Goal: Transaction & Acquisition: Purchase product/service

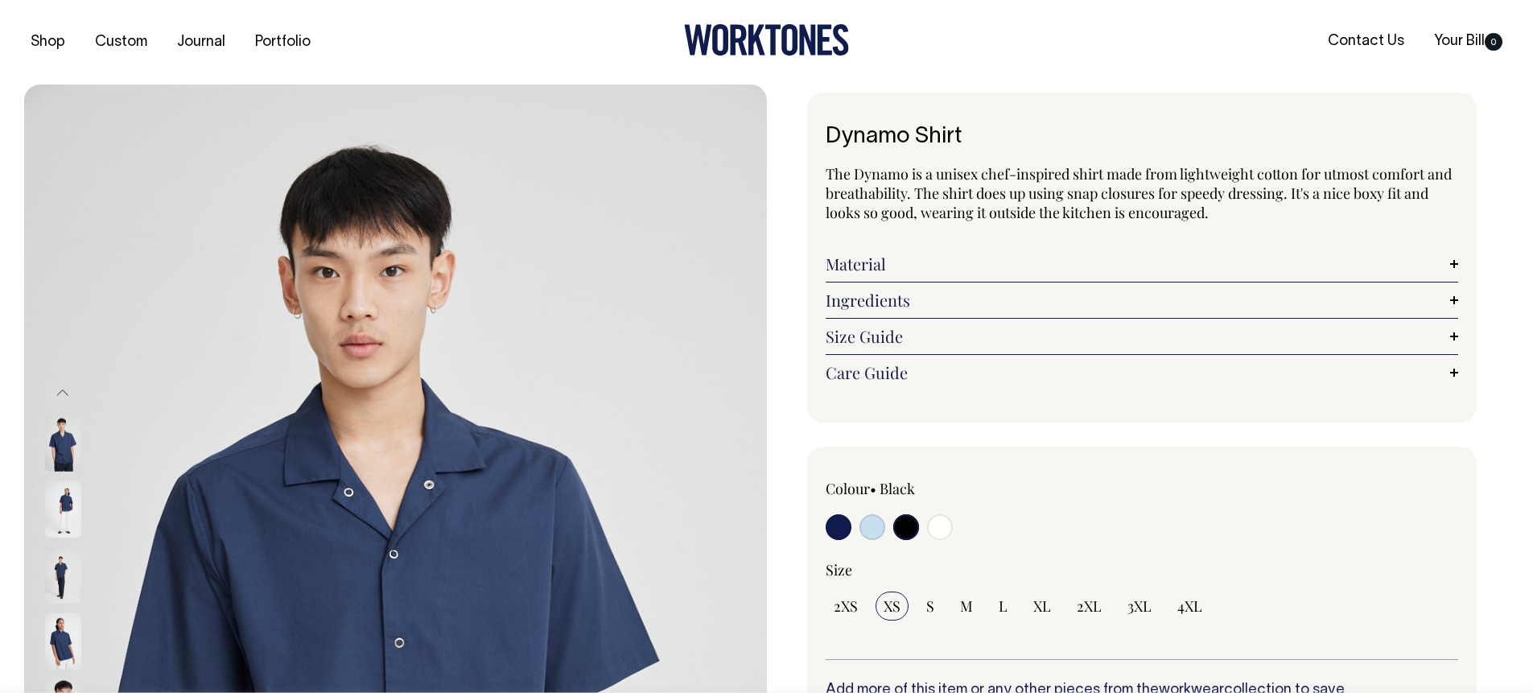
click at [908, 530] on input "radio" at bounding box center [906, 527] width 26 height 26
click at [62, 504] on img at bounding box center [63, 509] width 36 height 56
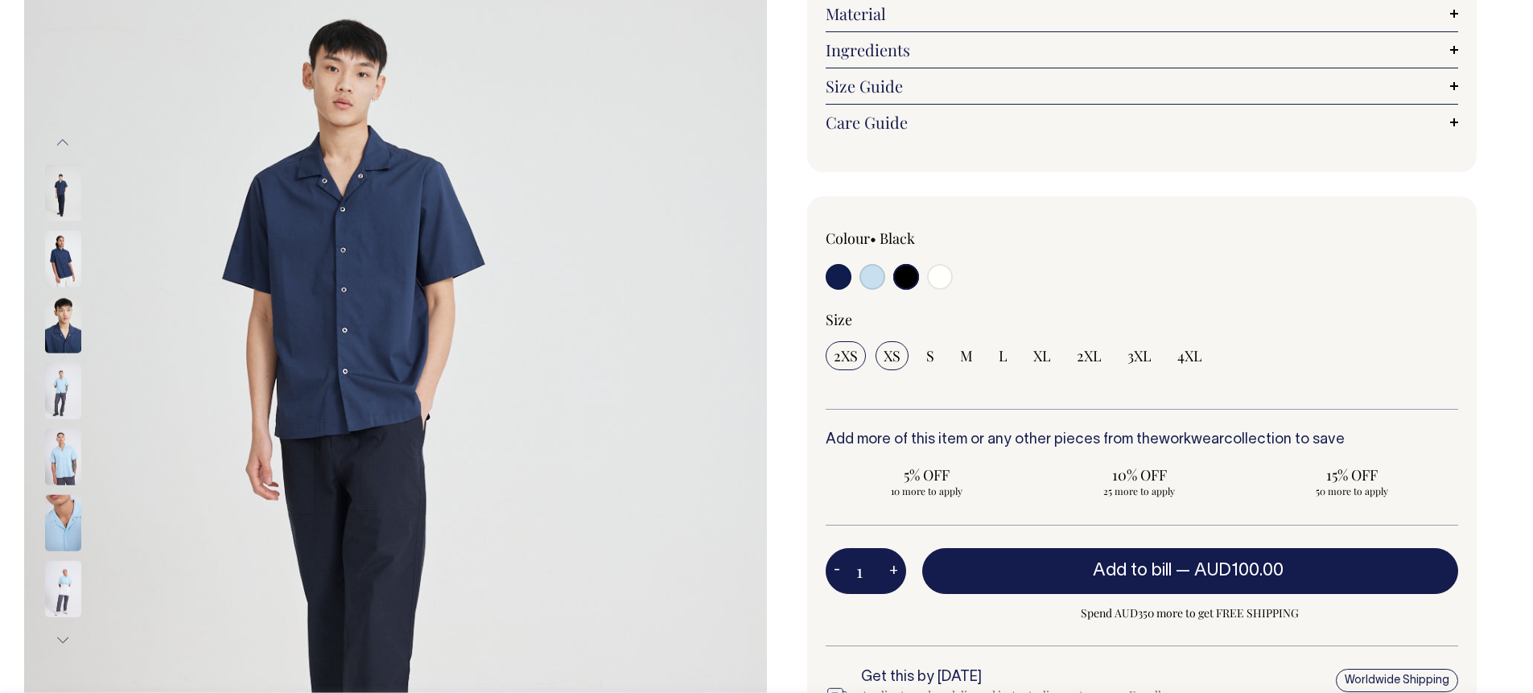
scroll to position [251, 0]
click at [69, 379] on img at bounding box center [63, 390] width 36 height 56
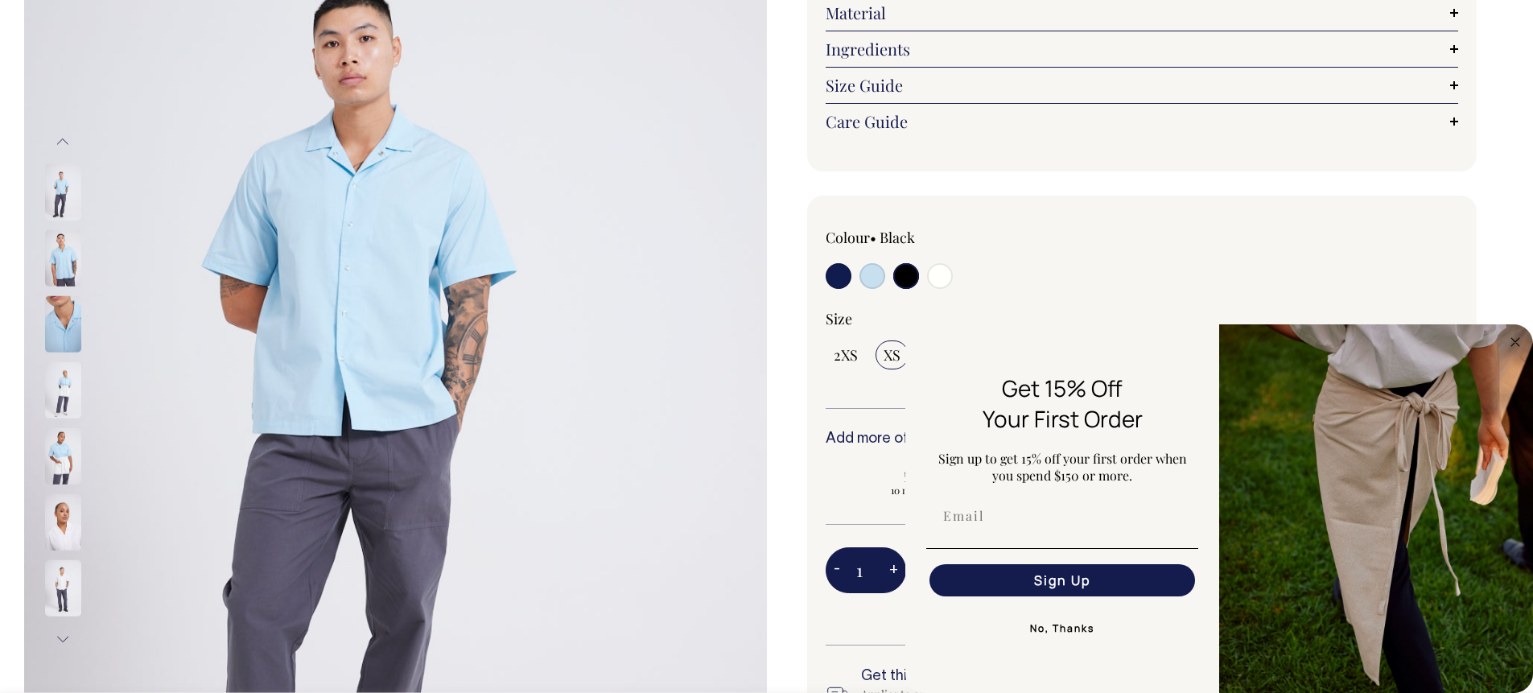
click at [67, 390] on img at bounding box center [63, 390] width 36 height 56
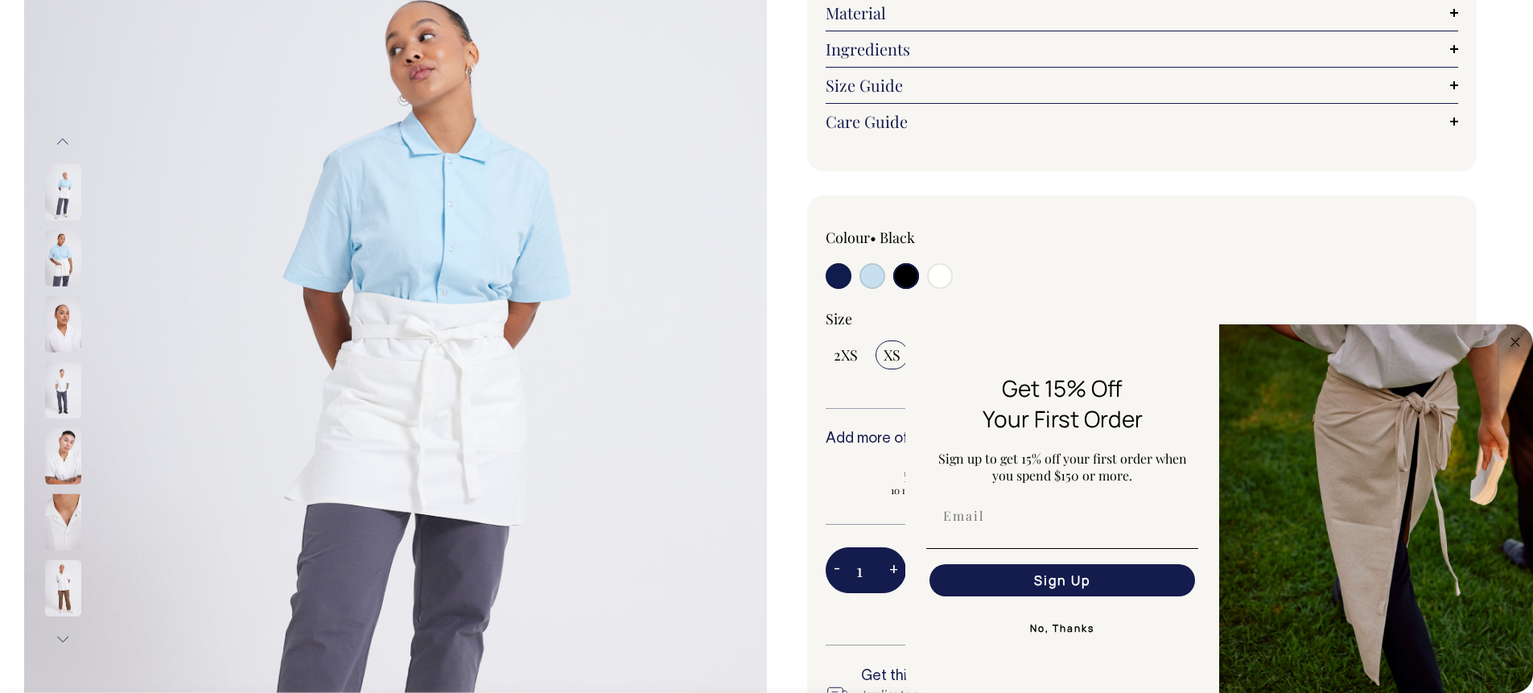
click at [63, 456] on img at bounding box center [63, 456] width 36 height 56
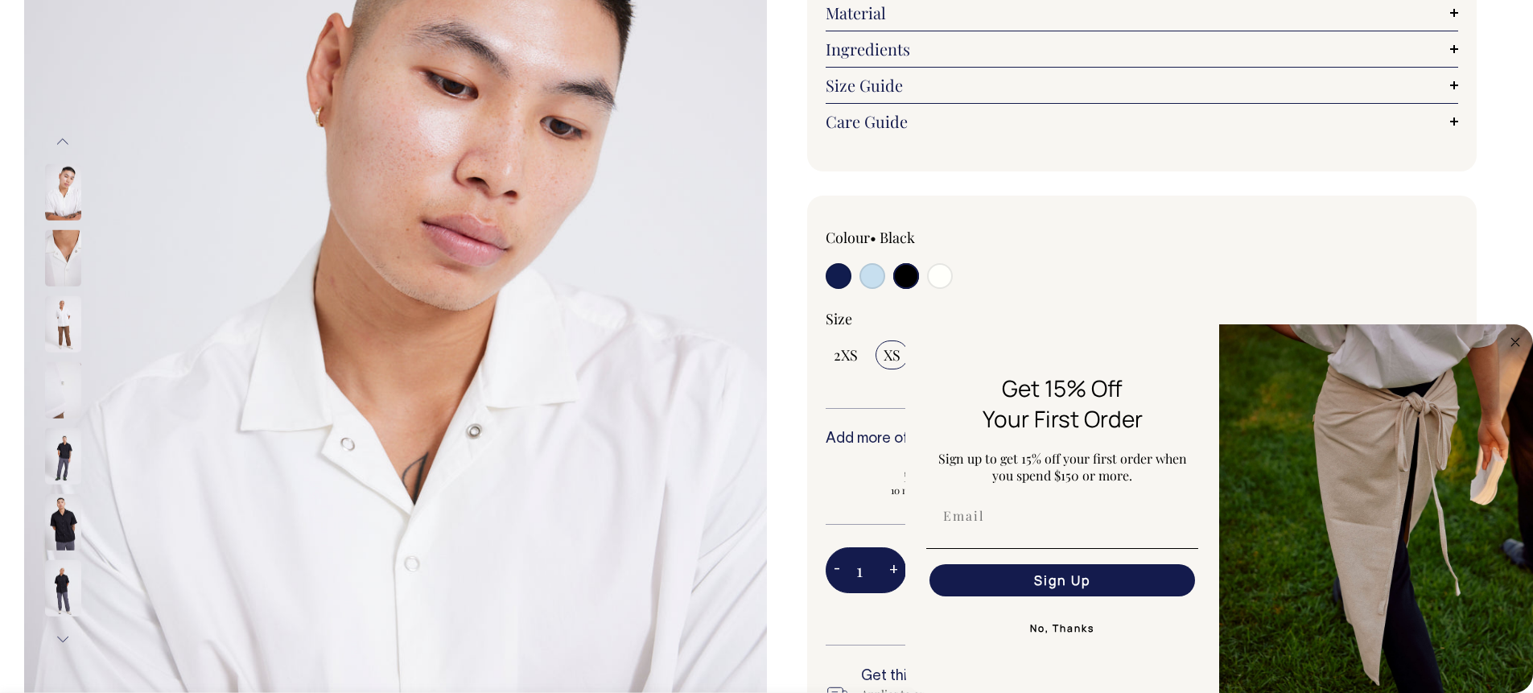
click at [66, 265] on img at bounding box center [63, 258] width 36 height 56
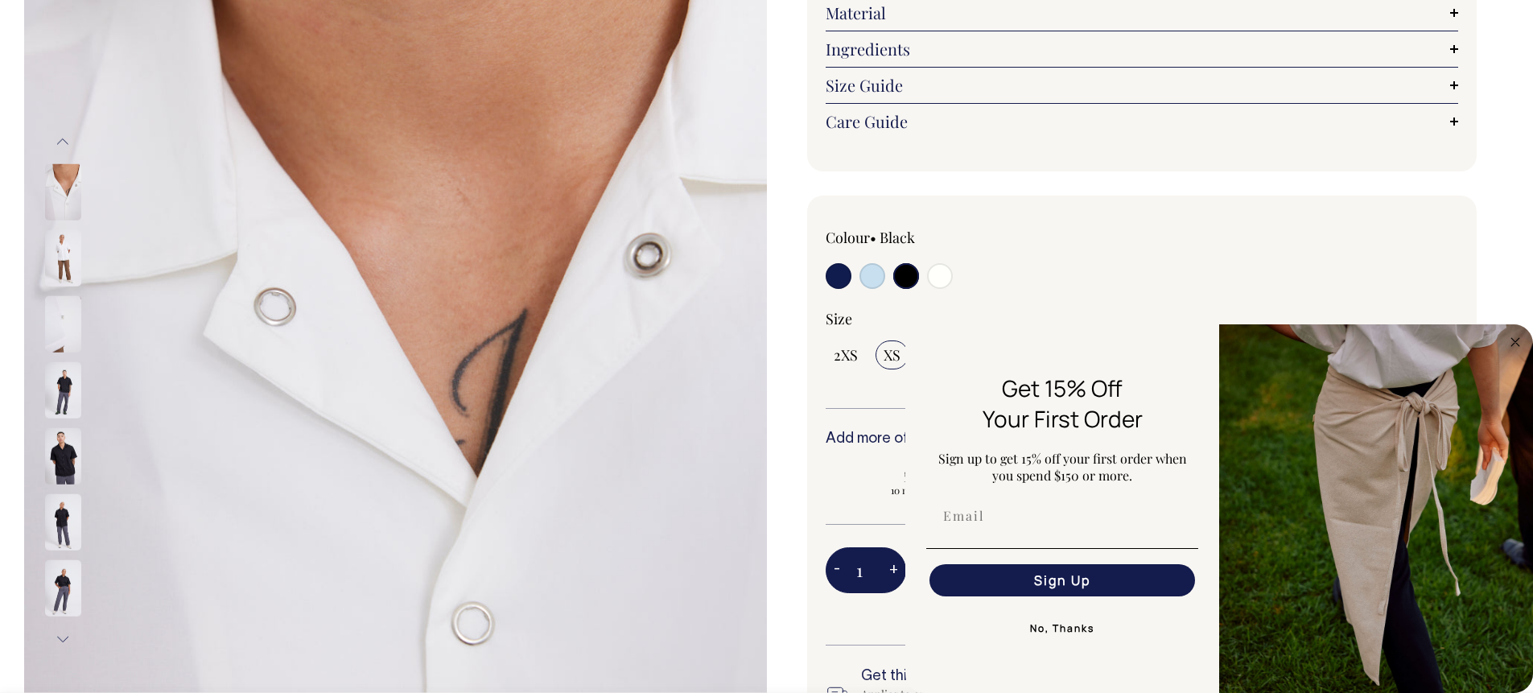
click at [68, 393] on img at bounding box center [63, 390] width 36 height 56
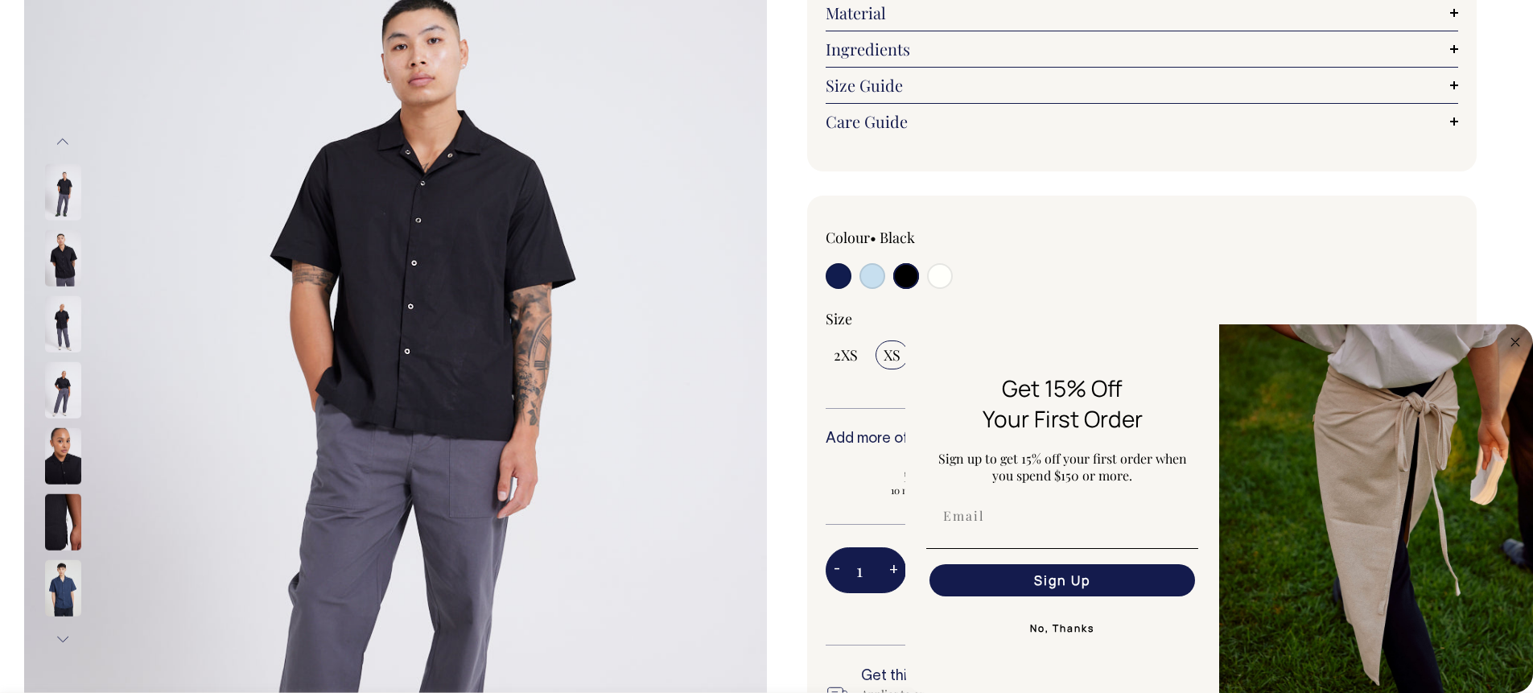
click at [69, 327] on img at bounding box center [63, 324] width 36 height 56
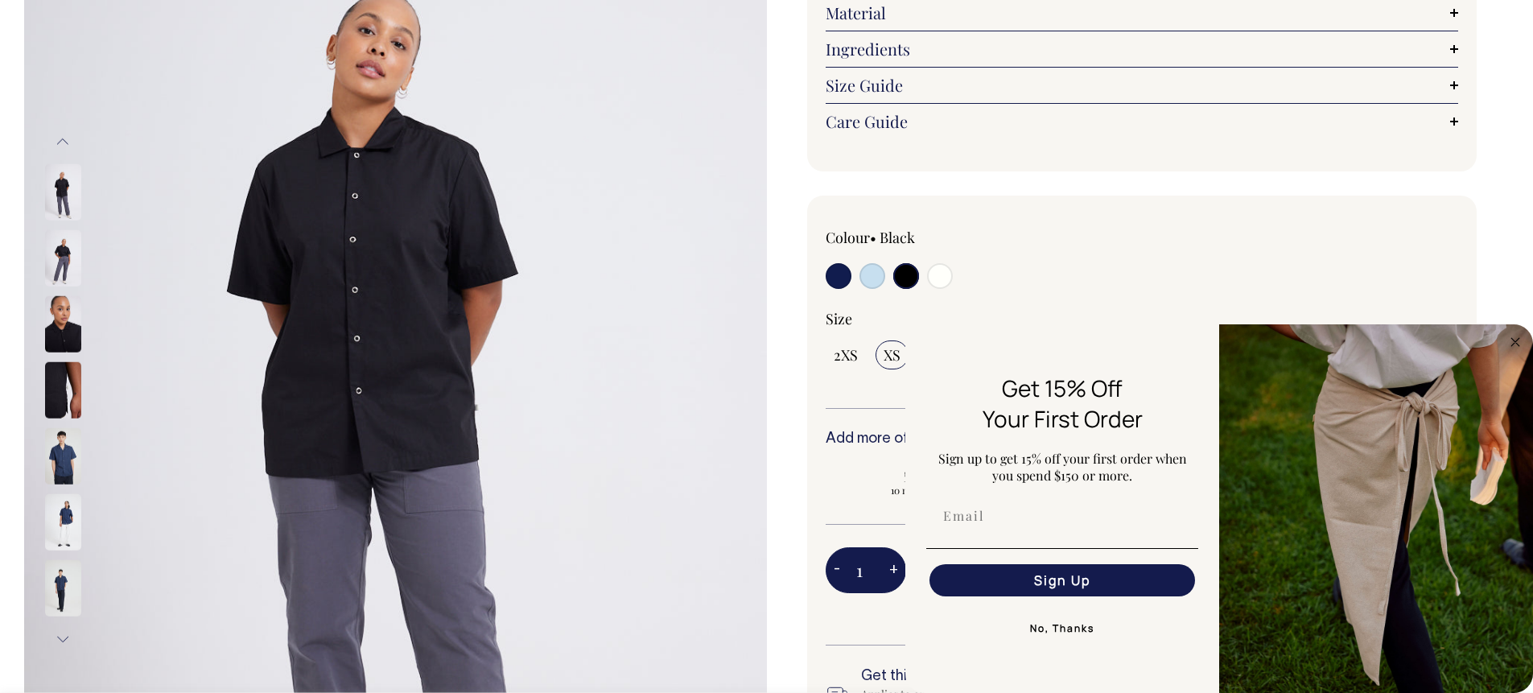
click at [64, 268] on img at bounding box center [63, 258] width 36 height 56
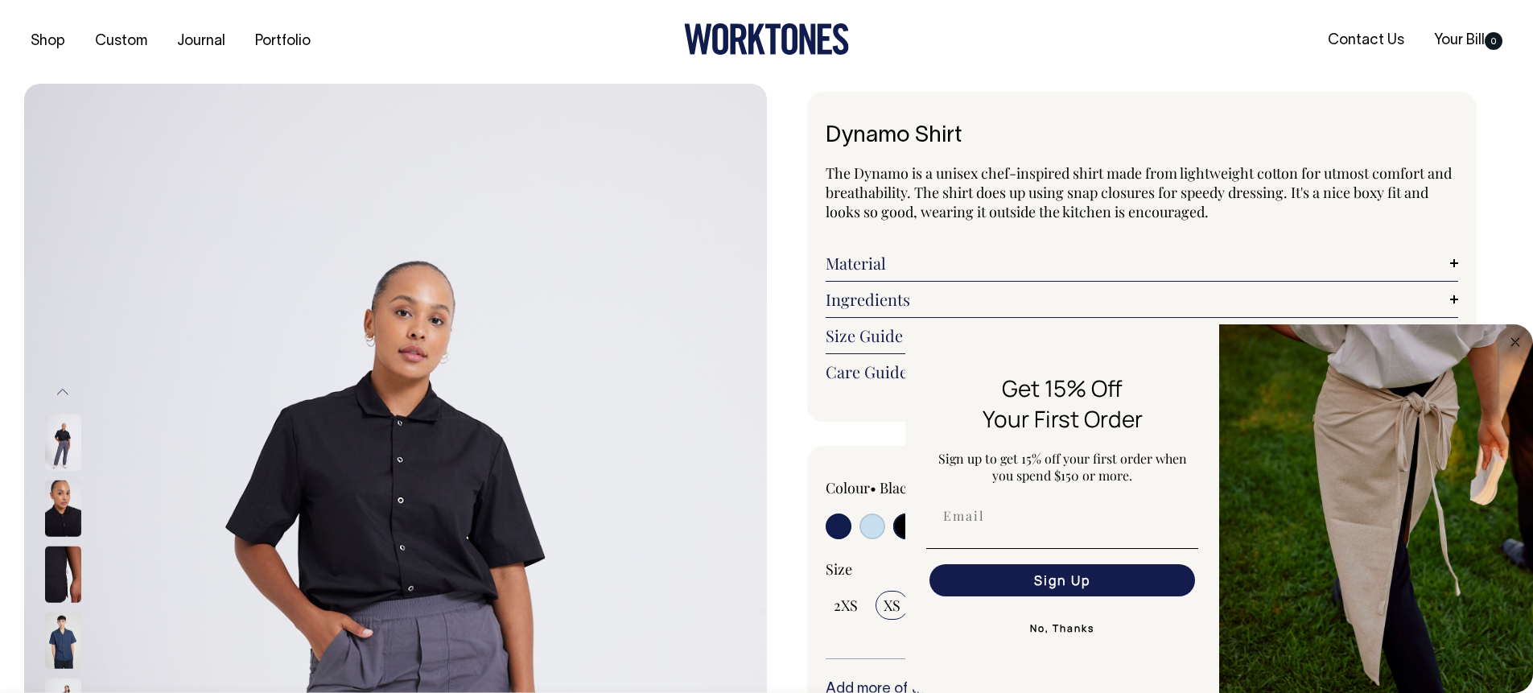
scroll to position [0, 0]
